Goal: Task Accomplishment & Management: Complete application form

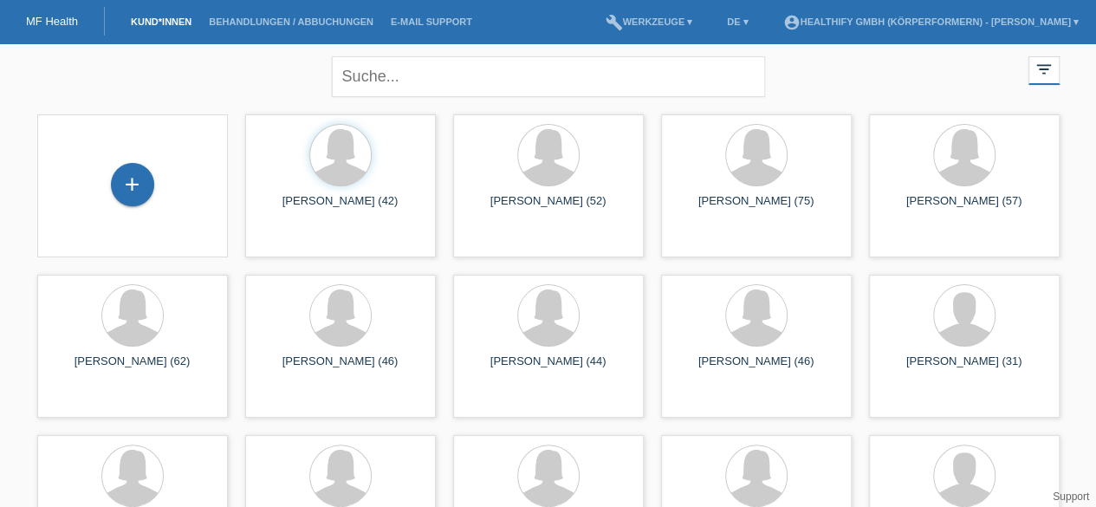
click at [170, 27] on link "Kund*innen" at bounding box center [161, 21] width 78 height 10
click at [146, 187] on div "+" at bounding box center [132, 184] width 43 height 43
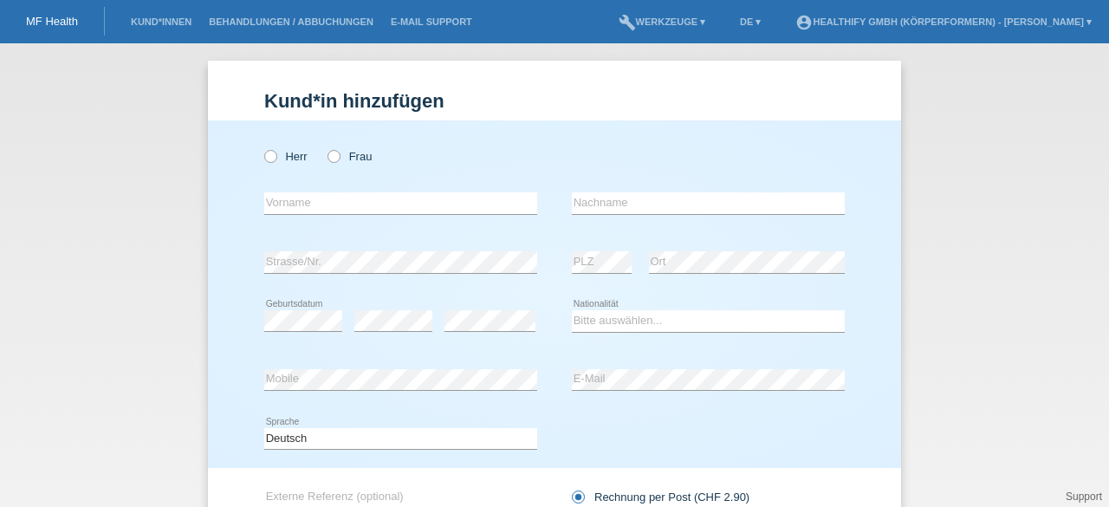
click at [51, 23] on link "MF Health" at bounding box center [52, 21] width 52 height 13
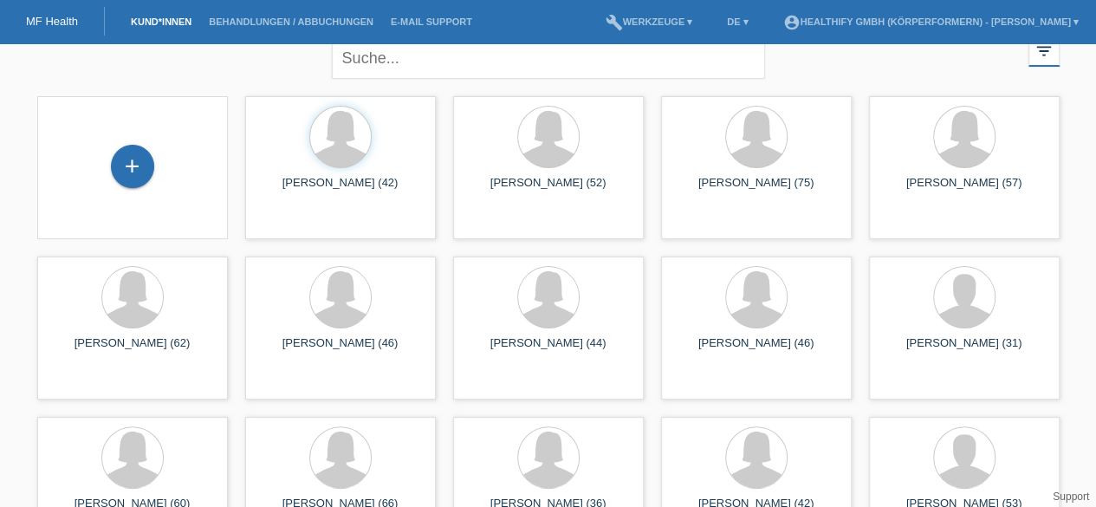
scroll to position [16, 0]
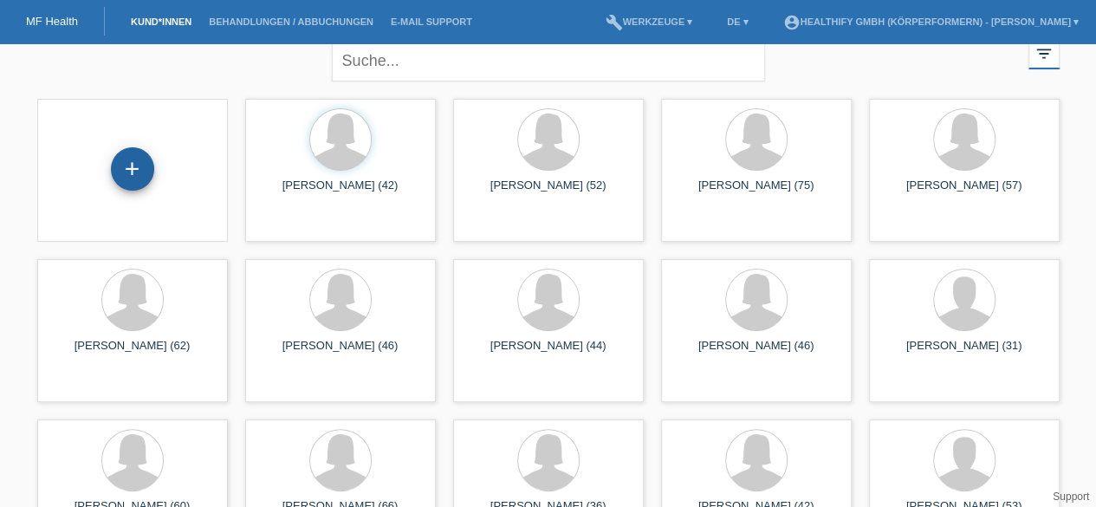
click at [132, 187] on div "+" at bounding box center [132, 168] width 43 height 43
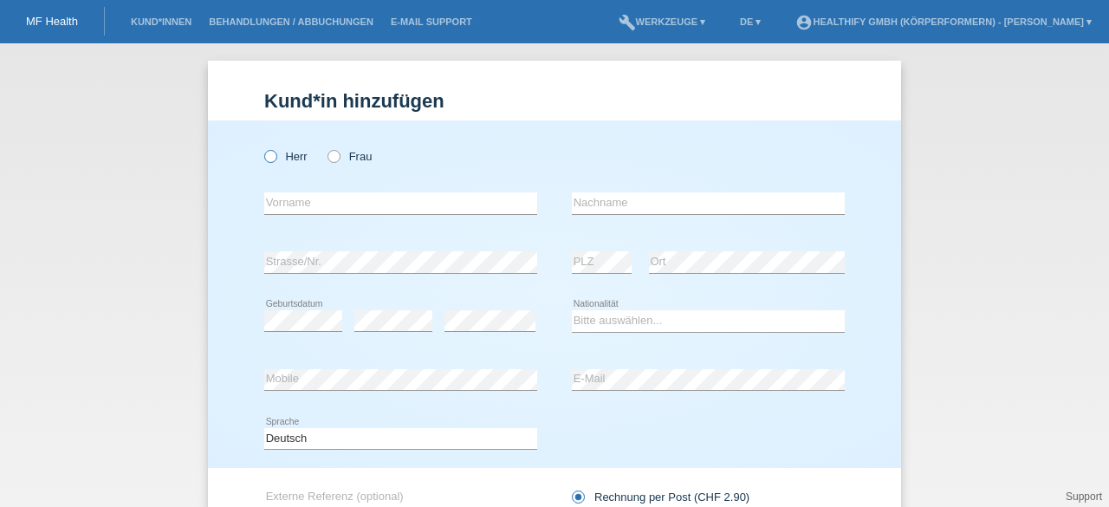
click at [262, 147] on icon at bounding box center [262, 147] width 0 height 0
click at [264, 157] on input "Herr" at bounding box center [269, 155] width 11 height 11
radio input "true"
click at [286, 200] on input "text" at bounding box center [400, 203] width 273 height 22
type input "Roland"
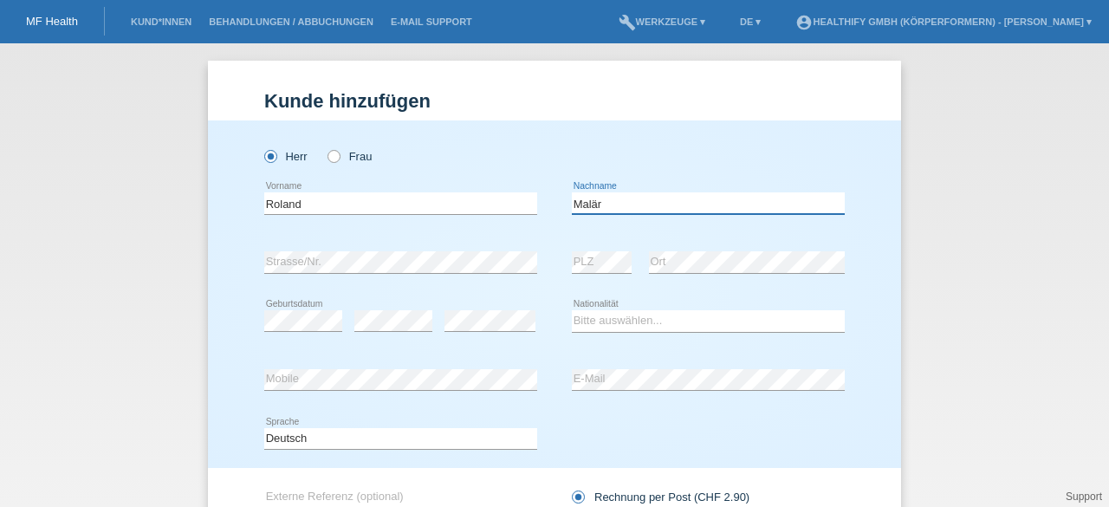
type input "Malär"
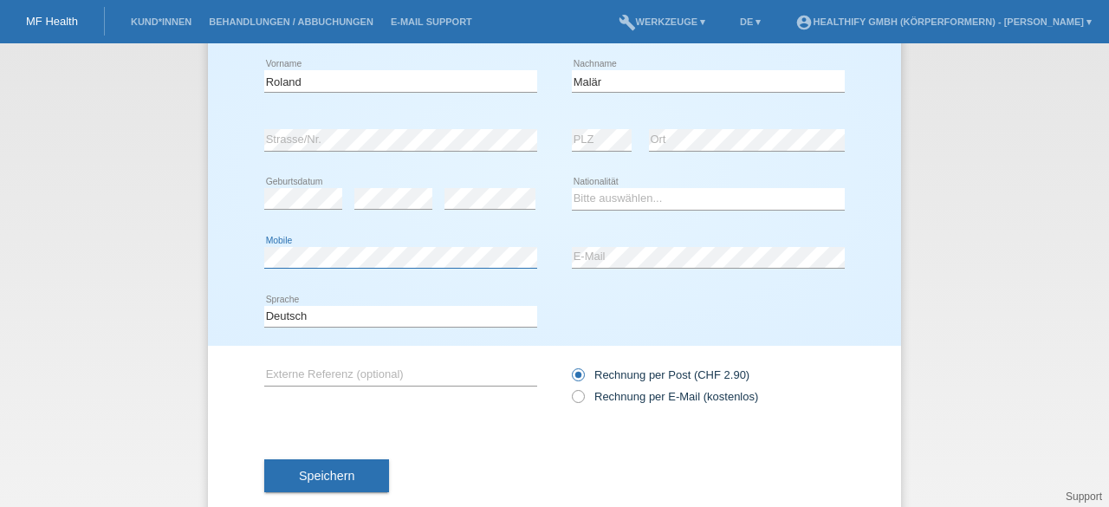
scroll to position [133, 0]
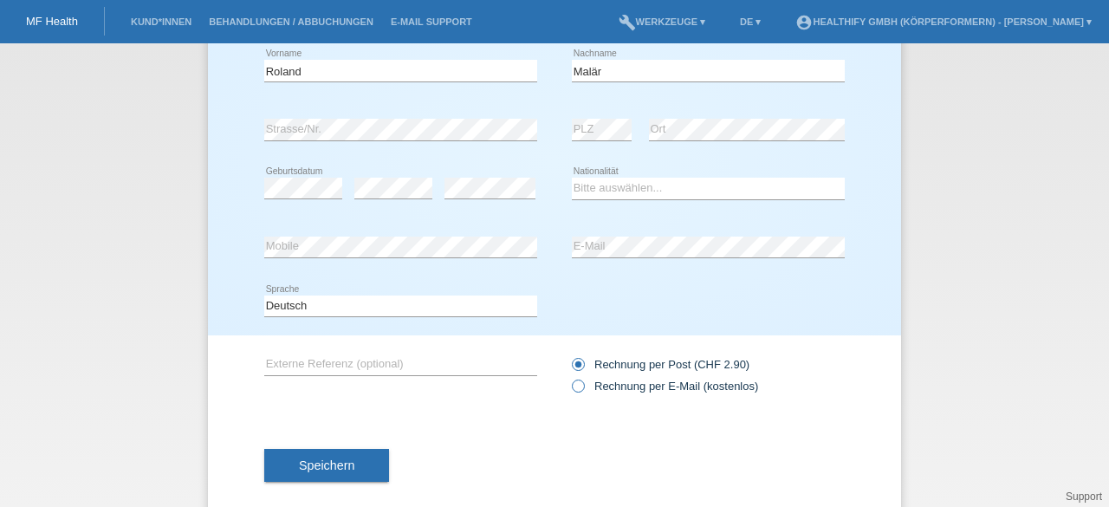
click at [579, 385] on label "Rechnung per E-Mail (kostenlos)" at bounding box center [665, 386] width 186 height 13
click at [579, 385] on input "Rechnung per E-Mail (kostenlos)" at bounding box center [577, 391] width 11 height 22
radio input "true"
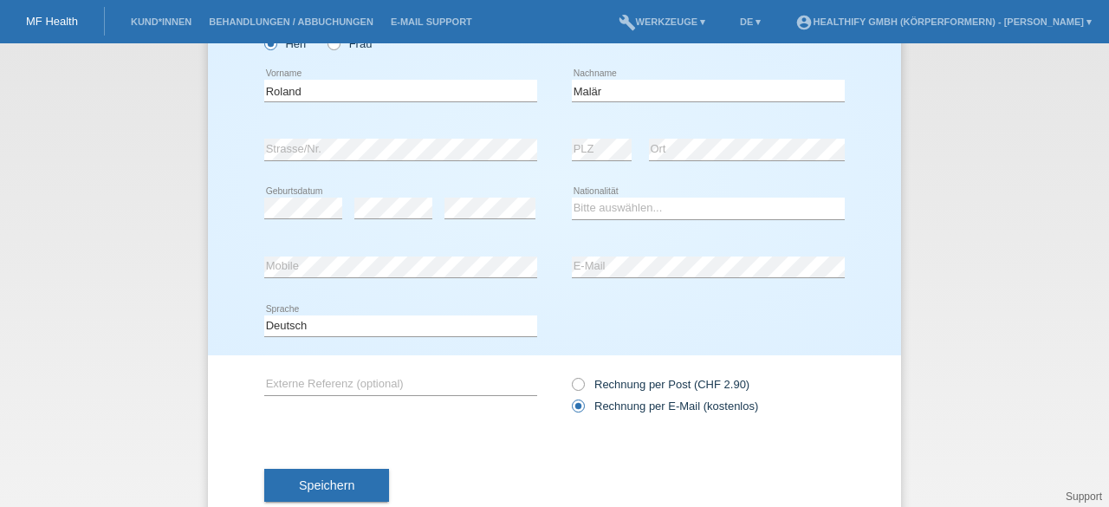
scroll to position [114, 0]
